Goal: Entertainment & Leisure: Consume media (video, audio)

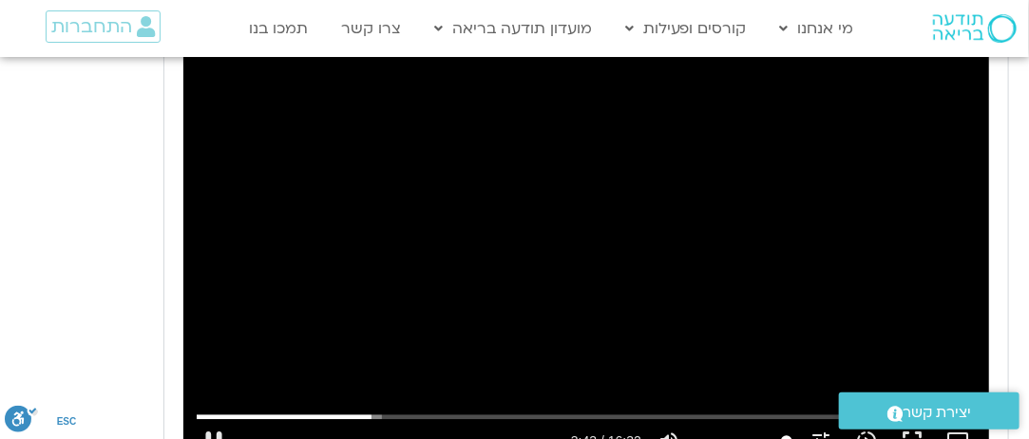
scroll to position [1561, 0]
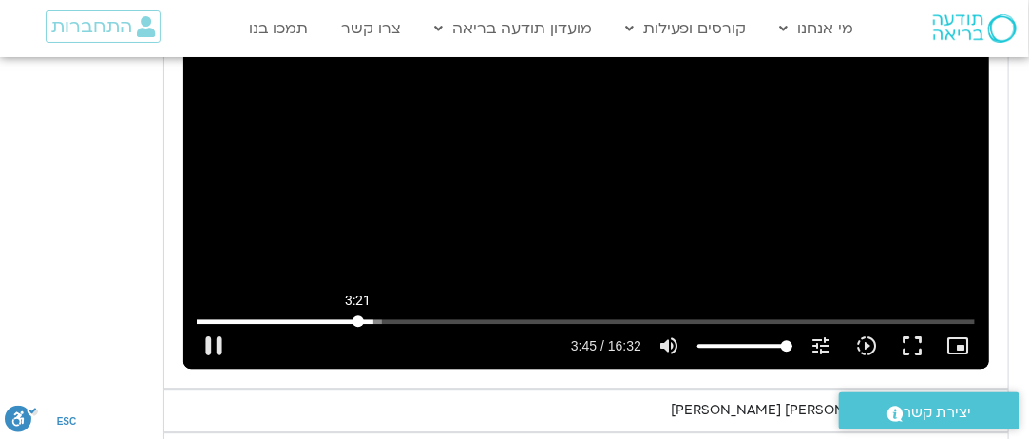
click at [357, 315] on input "Seek" at bounding box center [586, 320] width 778 height 11
click at [363, 315] on input "Seek" at bounding box center [586, 320] width 778 height 11
click at [354, 315] on input "Seek" at bounding box center [586, 320] width 778 height 11
click at [347, 315] on input "Seek" at bounding box center [586, 320] width 778 height 11
click at [345, 315] on input "Seek" at bounding box center [586, 320] width 778 height 11
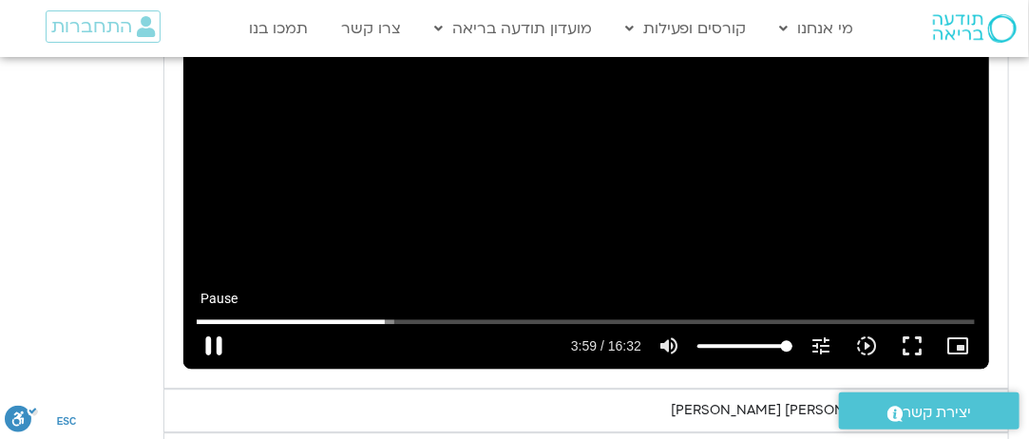
click at [209, 323] on button "pause" at bounding box center [214, 346] width 46 height 46
click at [219, 324] on button "play_arrow" at bounding box center [214, 346] width 46 height 46
click at [437, 315] on input "Seek" at bounding box center [586, 320] width 778 height 11
click at [433, 315] on input "Seek" at bounding box center [586, 320] width 778 height 11
click at [211, 323] on button "pause" at bounding box center [214, 346] width 46 height 46
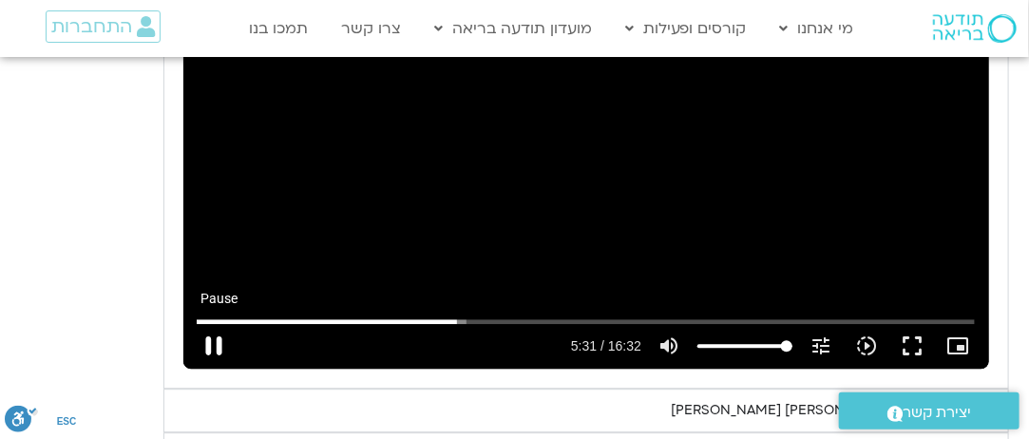
type input "331.565076"
